Goal: Navigation & Orientation: Find specific page/section

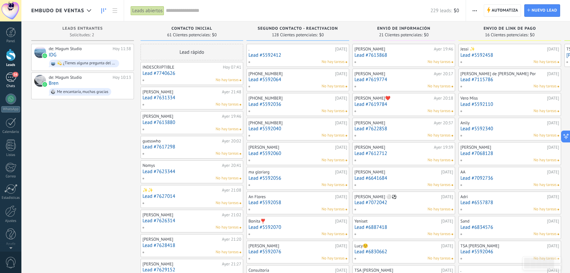
click at [4, 73] on link "16 Chats" at bounding box center [10, 80] width 21 height 16
click at [9, 56] on div at bounding box center [11, 55] width 10 height 12
click at [12, 76] on div "16" at bounding box center [11, 77] width 11 height 10
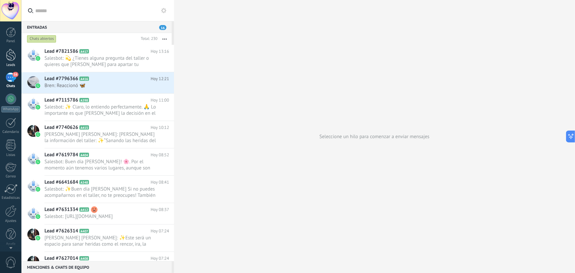
click at [8, 56] on div at bounding box center [11, 55] width 10 height 12
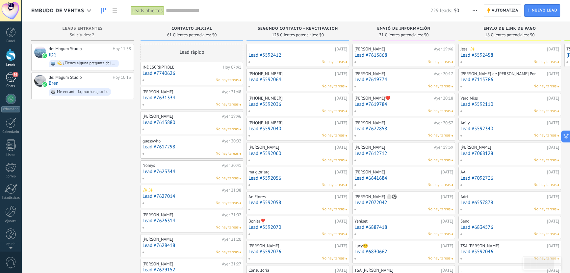
click at [9, 79] on div "16" at bounding box center [11, 77] width 11 height 10
